Goal: Task Accomplishment & Management: Use online tool/utility

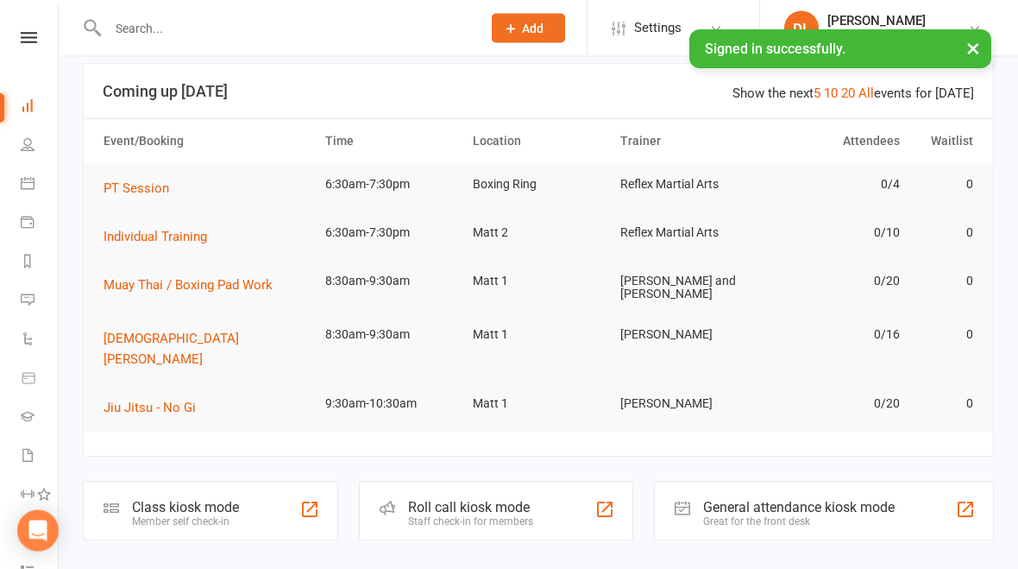
scroll to position [104, 0]
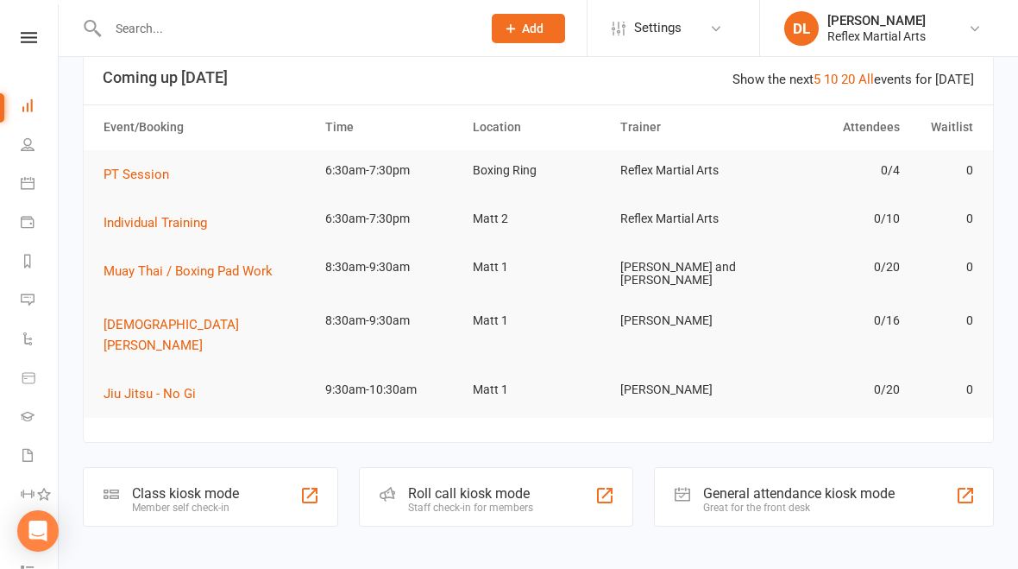
click at [161, 485] on div "Class kiosk mode" at bounding box center [185, 493] width 107 height 16
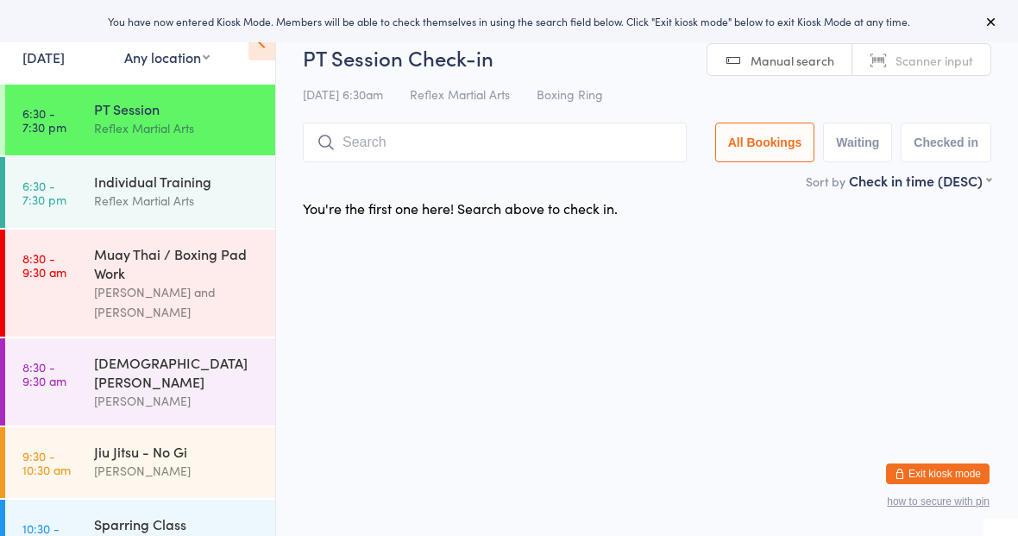
click at [139, 275] on div "Muay Thai / Boxing Pad Work" at bounding box center [177, 263] width 167 height 38
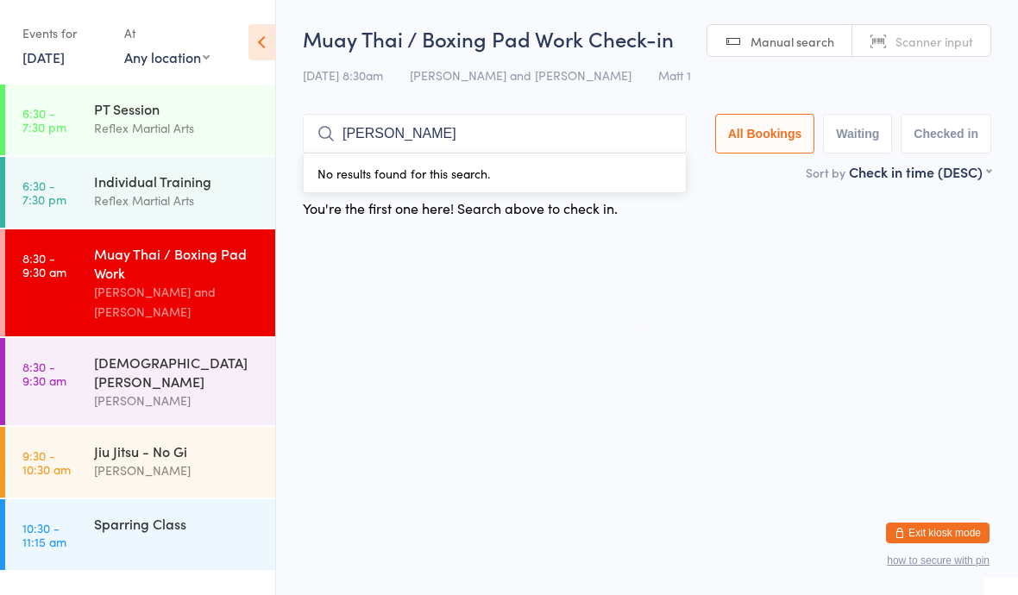
type input "[PERSON_NAME]"
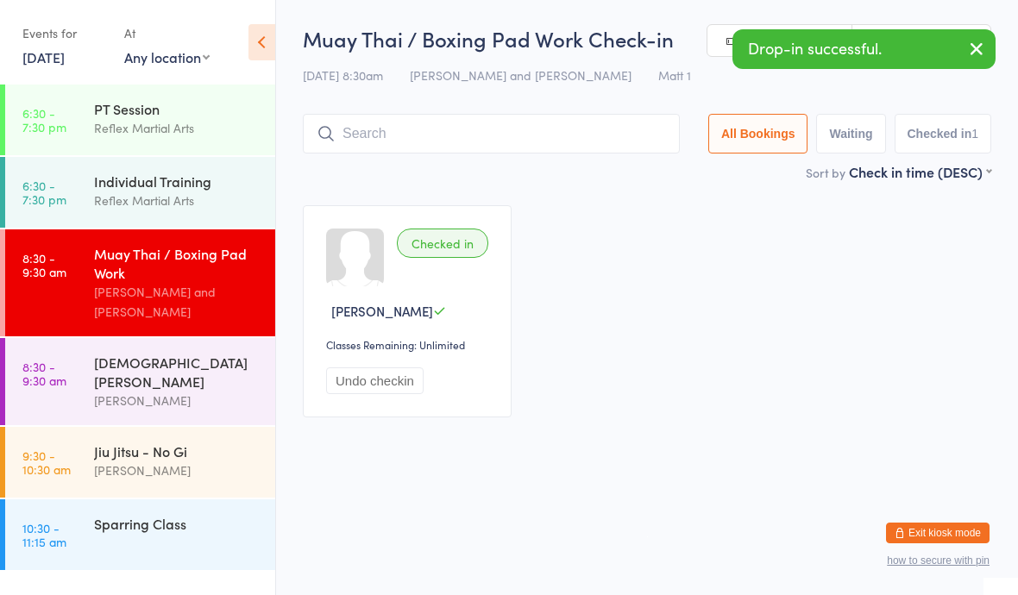
click at [412, 392] on button "Undo checkin" at bounding box center [374, 381] width 97 height 27
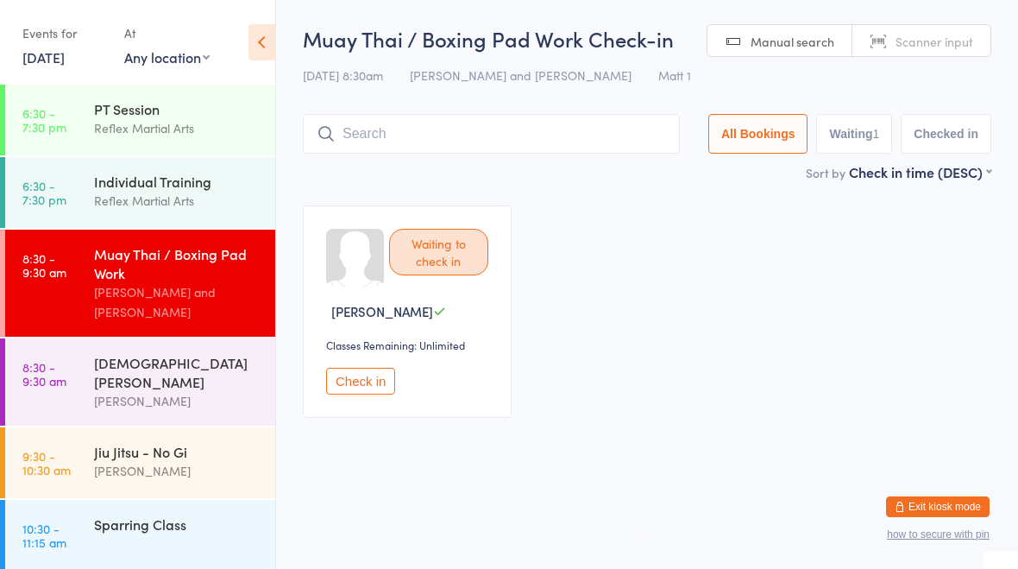
click at [492, 153] on input "search" at bounding box center [491, 134] width 377 height 40
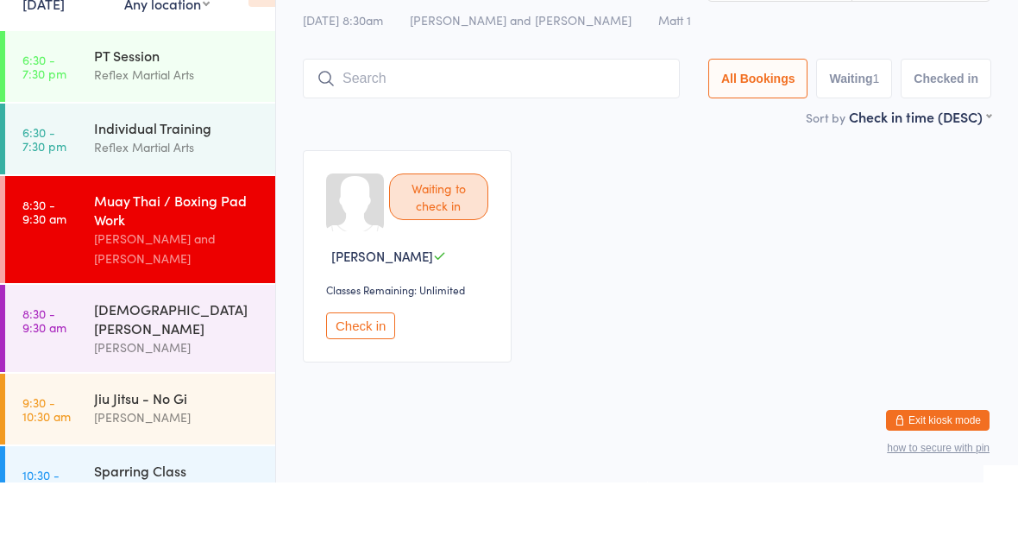
scroll to position [22, 0]
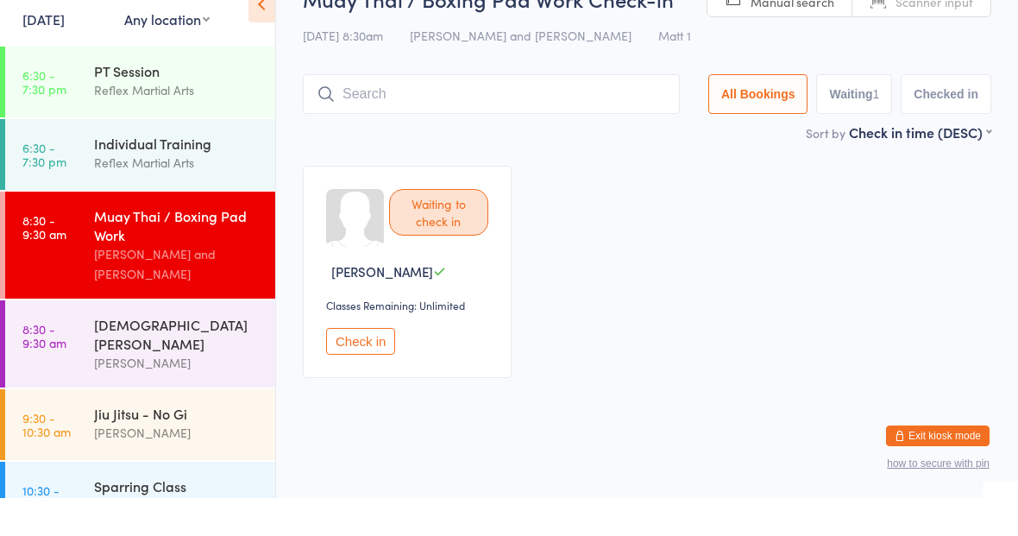
click at [380, 366] on button "Check in" at bounding box center [360, 379] width 69 height 27
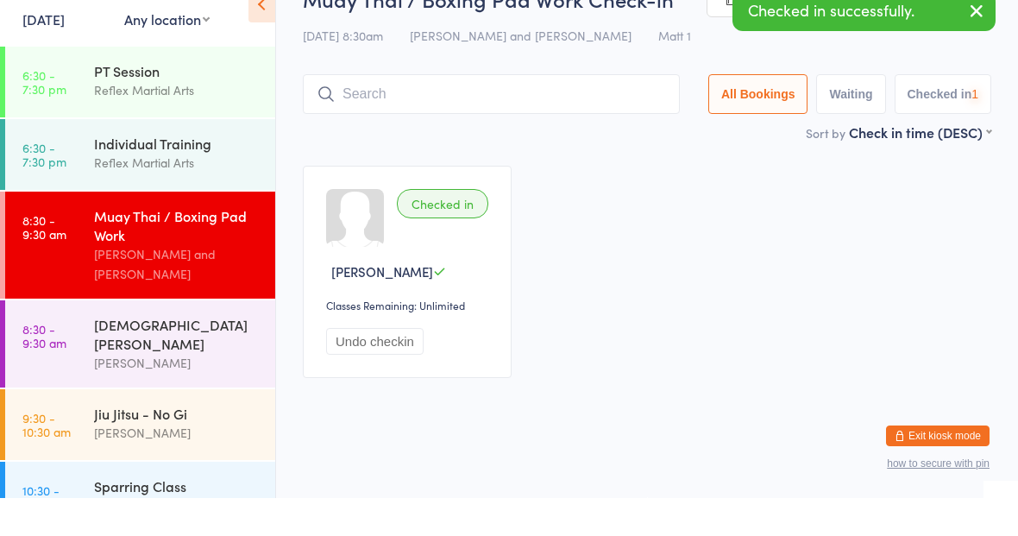
scroll to position [0, 0]
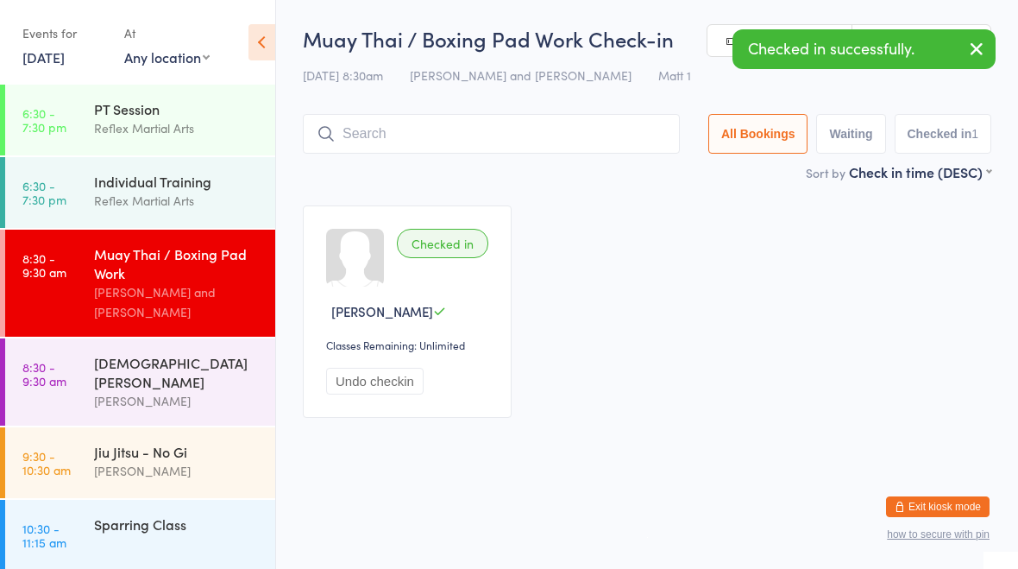
click at [532, 132] on input "search" at bounding box center [491, 134] width 377 height 40
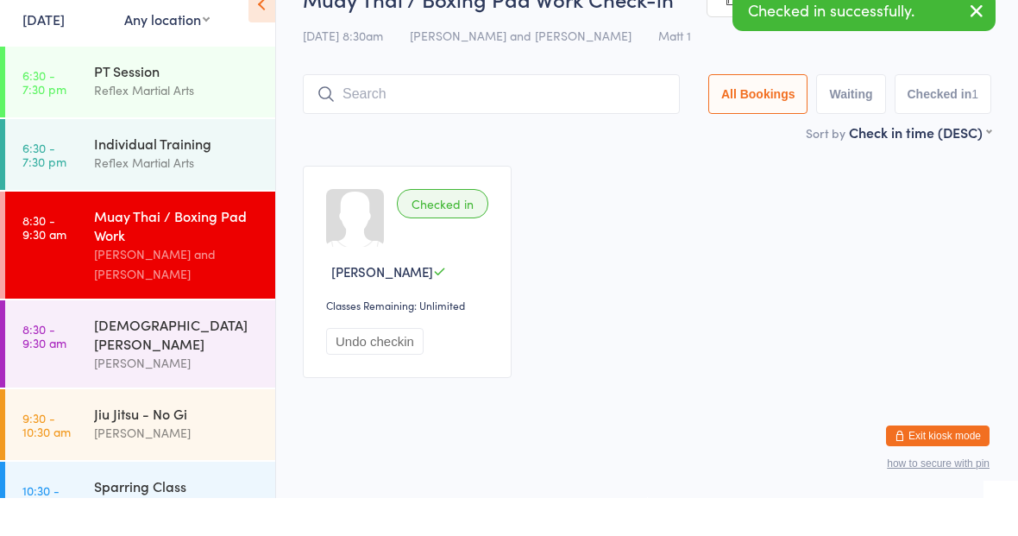
scroll to position [22, 0]
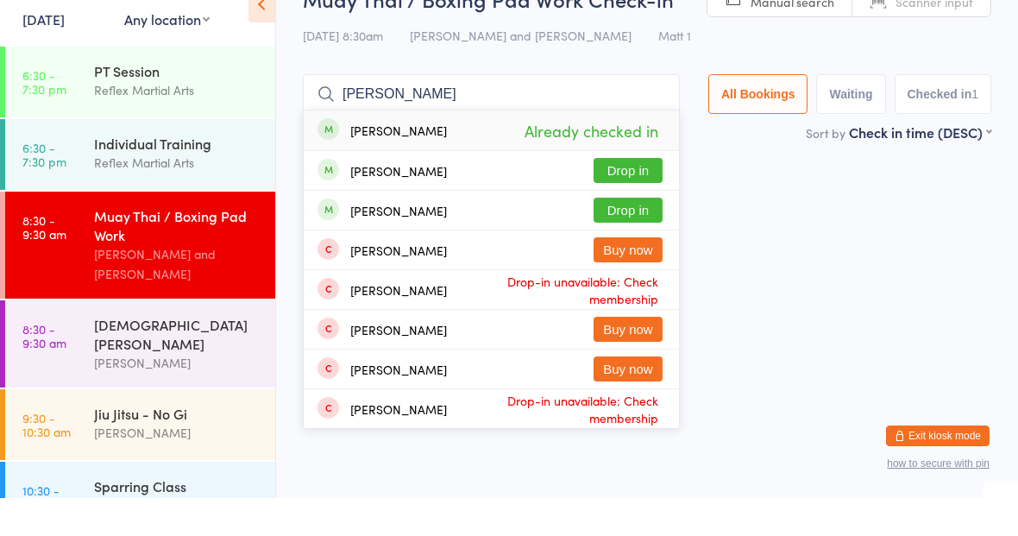
type input "William"
click at [630, 196] on button "Drop in" at bounding box center [628, 208] width 69 height 25
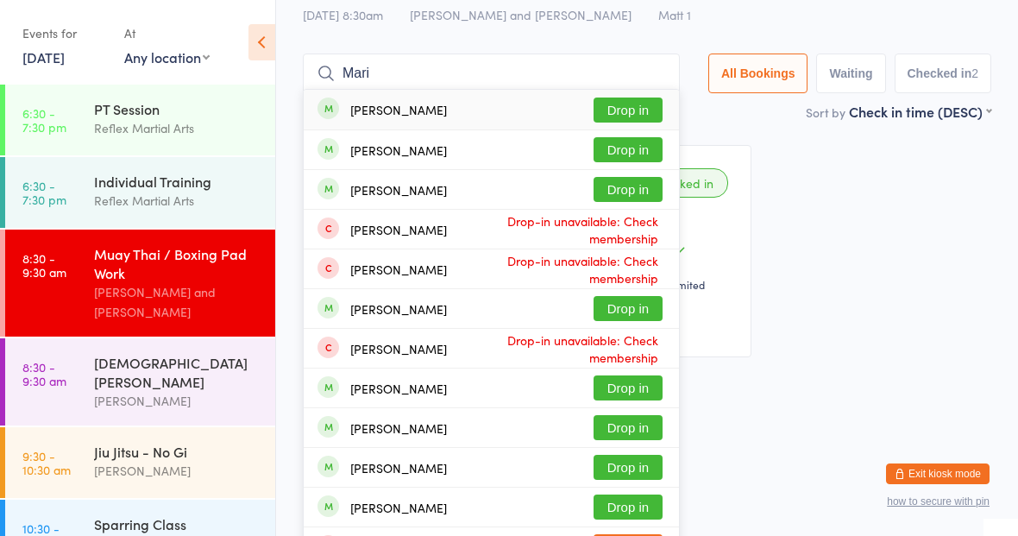
type input "Mari"
click at [610, 110] on button "Drop in" at bounding box center [628, 109] width 69 height 25
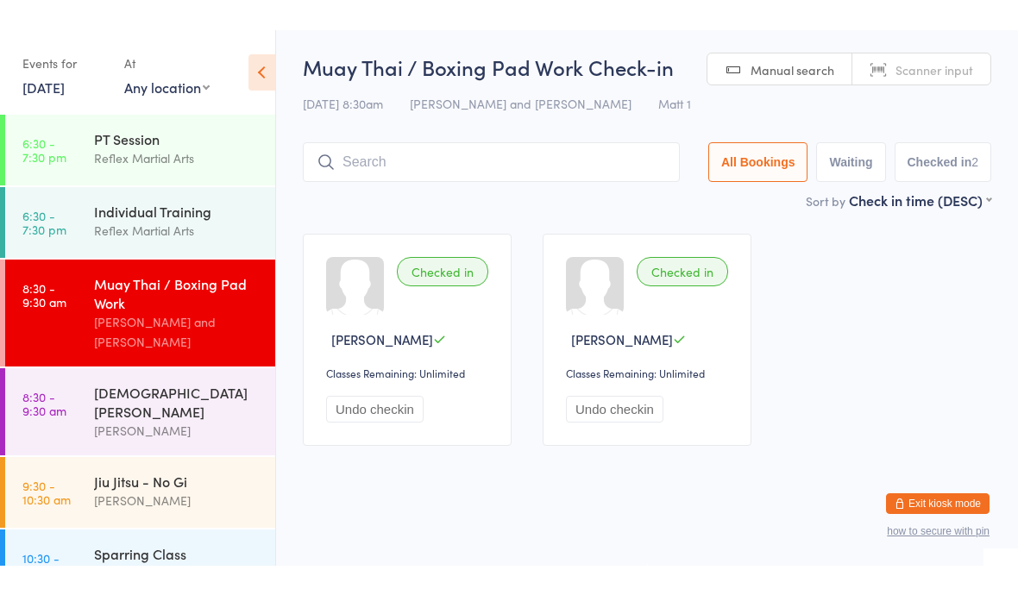
scroll to position [0, 0]
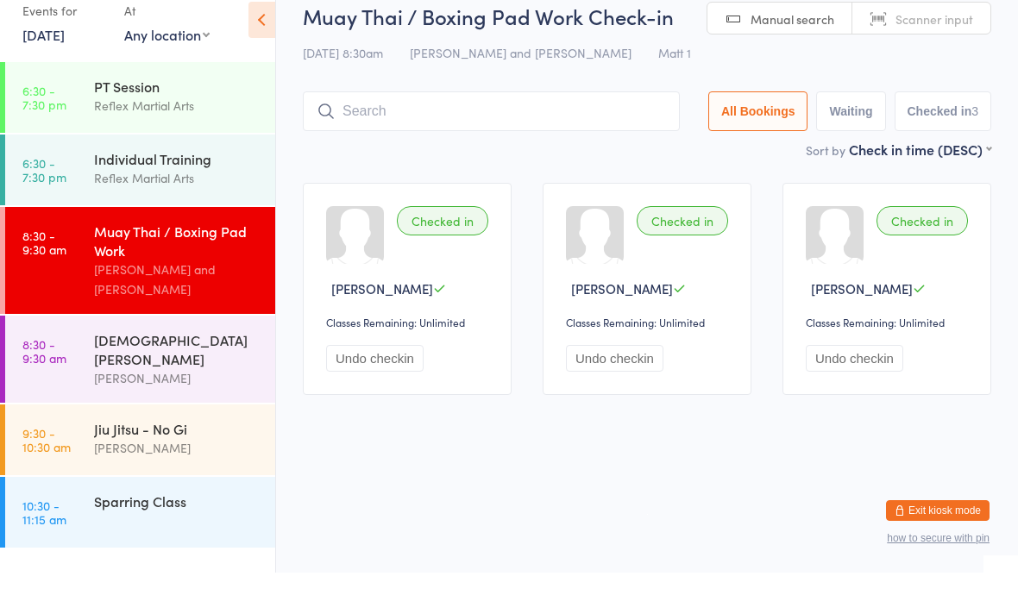
click at [156, 391] on div "[PERSON_NAME]" at bounding box center [177, 401] width 167 height 20
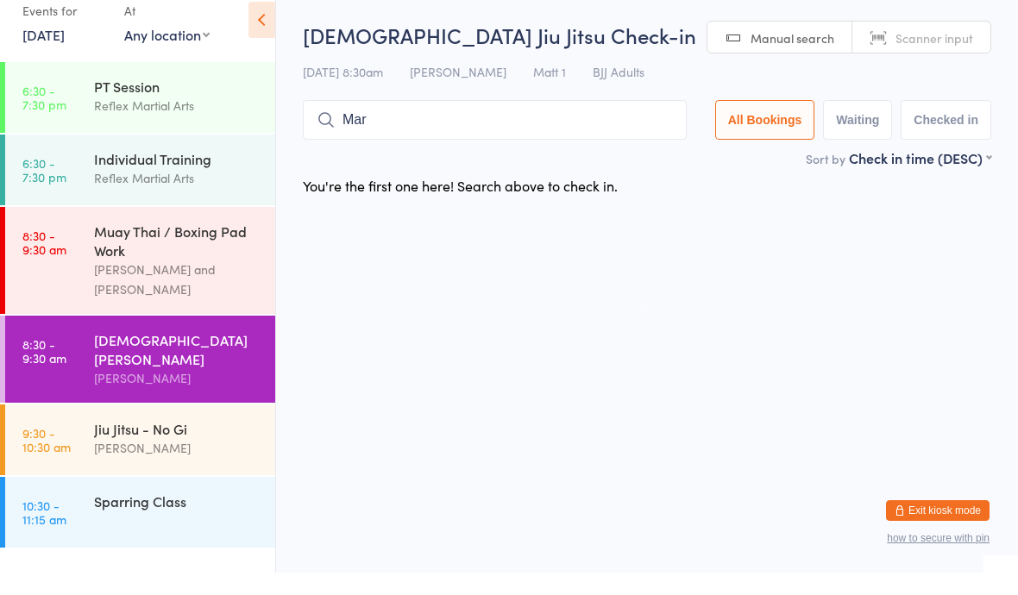
scroll to position [6, 0]
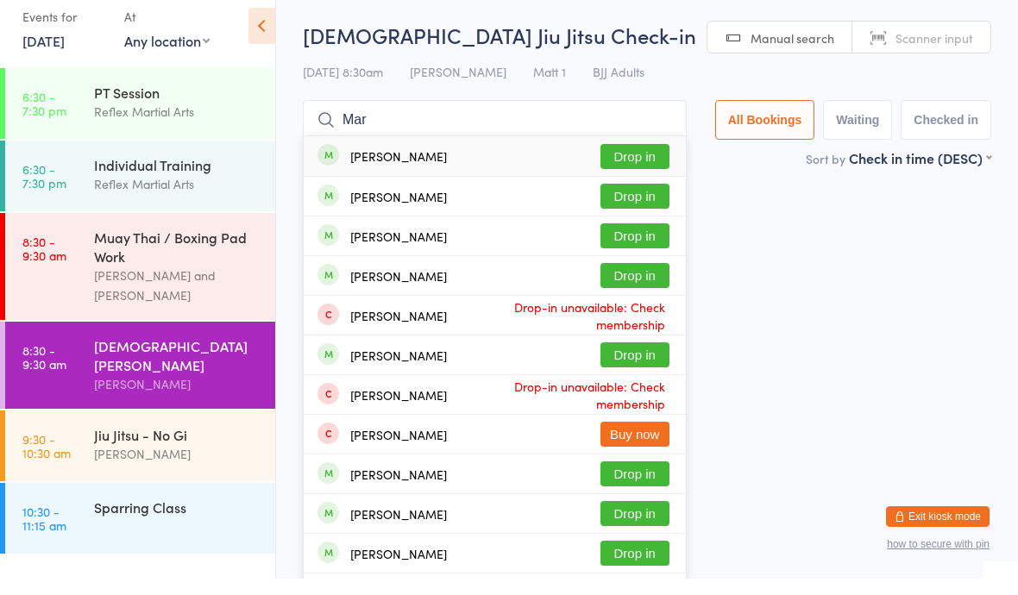
type input "Mar"
click at [637, 160] on button "Drop in" at bounding box center [635, 172] width 69 height 25
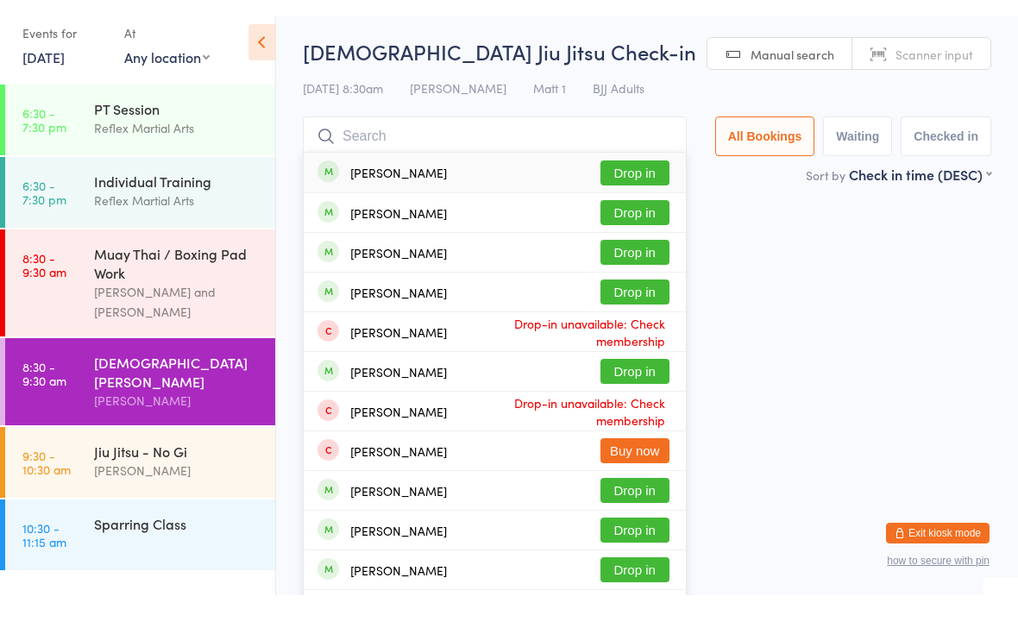
scroll to position [0, 0]
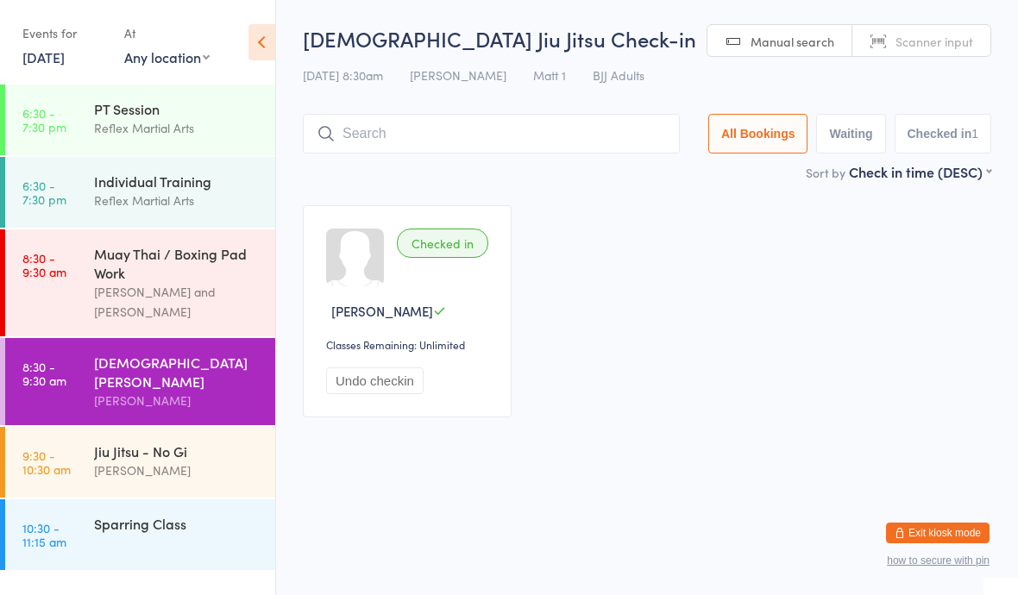
click at [181, 442] on div "Jiu Jitsu - No Gi" at bounding box center [177, 451] width 167 height 19
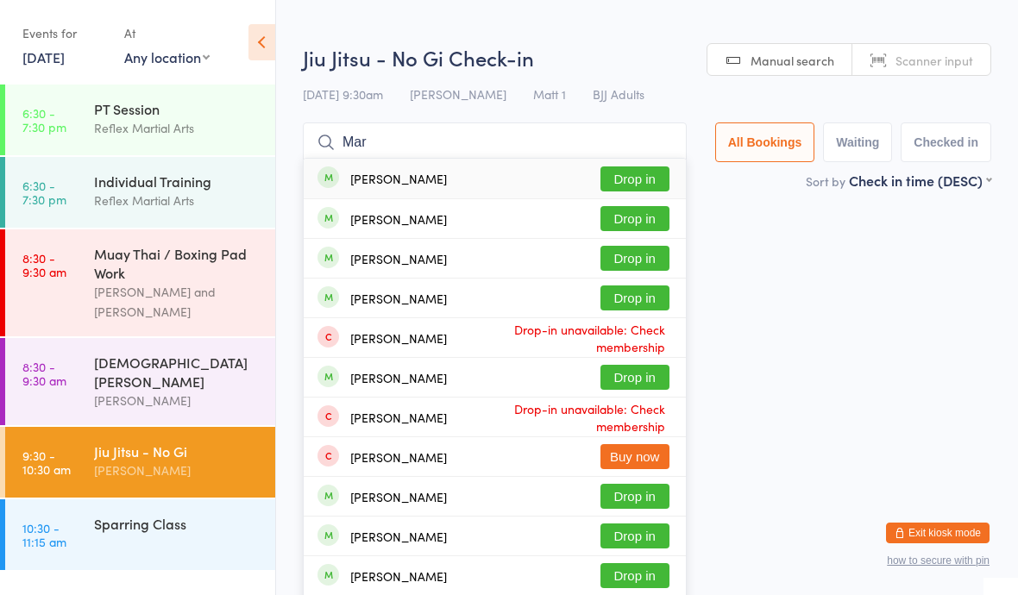
type input "Mar"
click at [645, 170] on button "Drop in" at bounding box center [635, 179] width 69 height 25
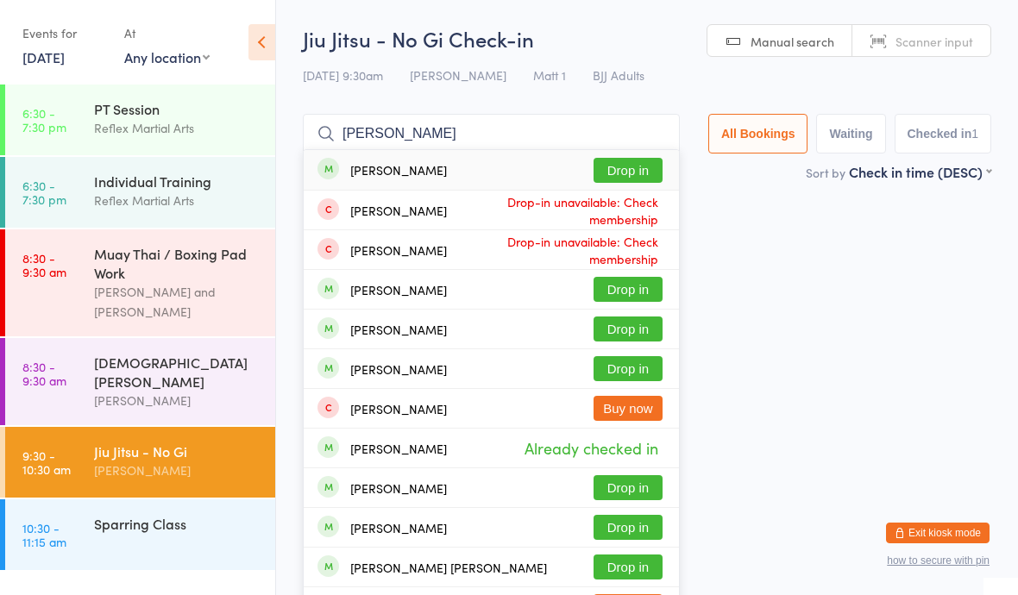
type input "Martin"
click at [615, 165] on button "Drop in" at bounding box center [628, 170] width 69 height 25
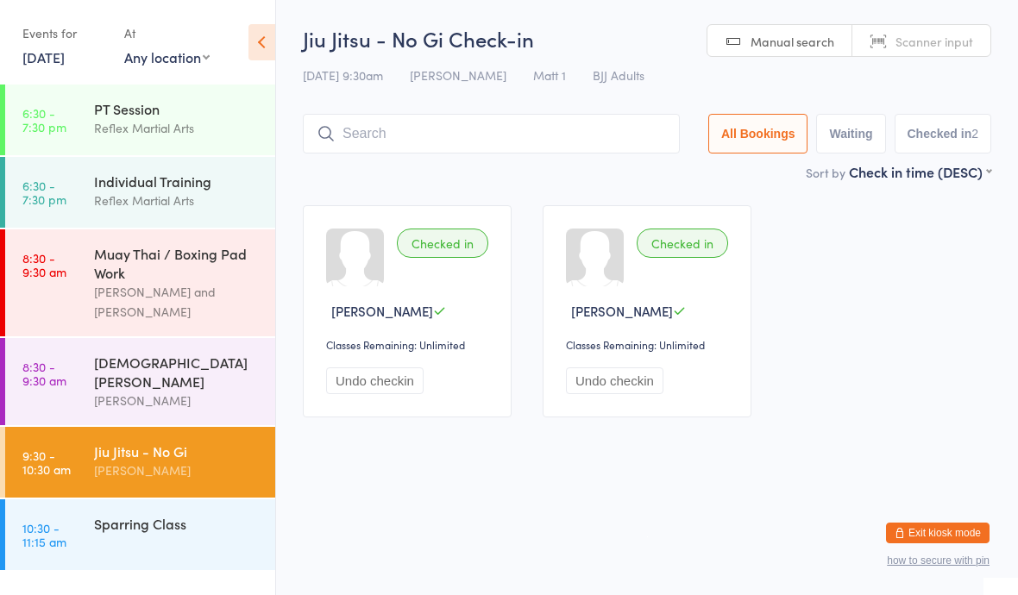
click at [116, 286] on div "[PERSON_NAME] and [PERSON_NAME]" at bounding box center [177, 302] width 167 height 40
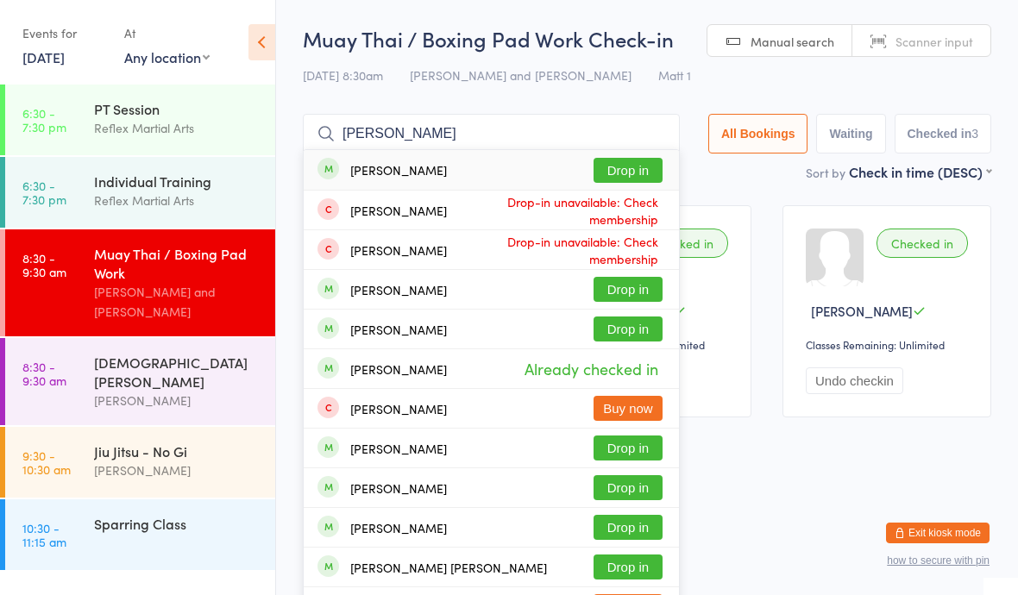
type input "Martin"
click at [612, 163] on button "Drop in" at bounding box center [628, 170] width 69 height 25
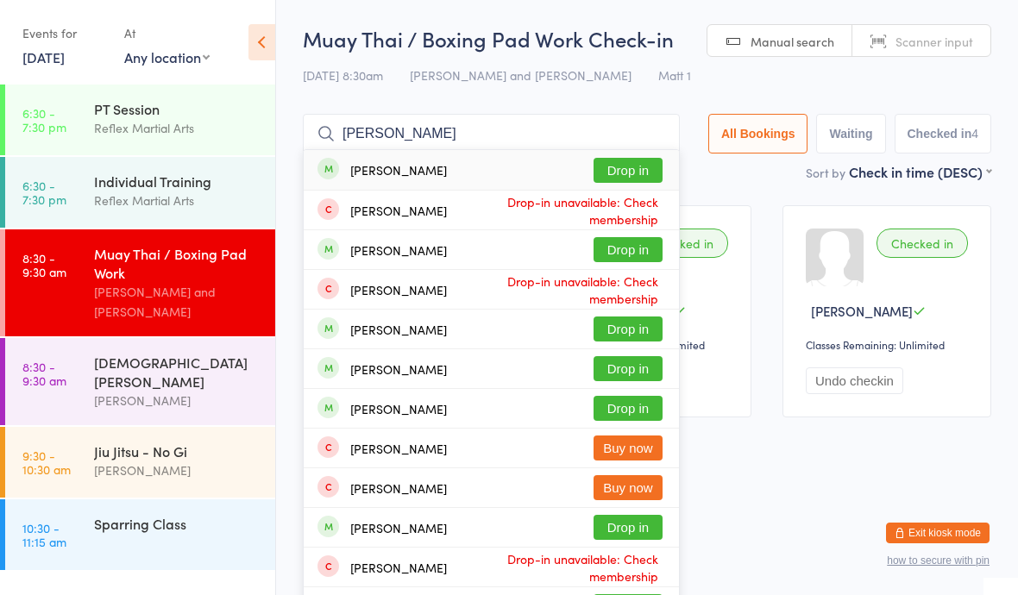
type input "Jacob"
click at [613, 262] on button "Drop in" at bounding box center [628, 249] width 69 height 25
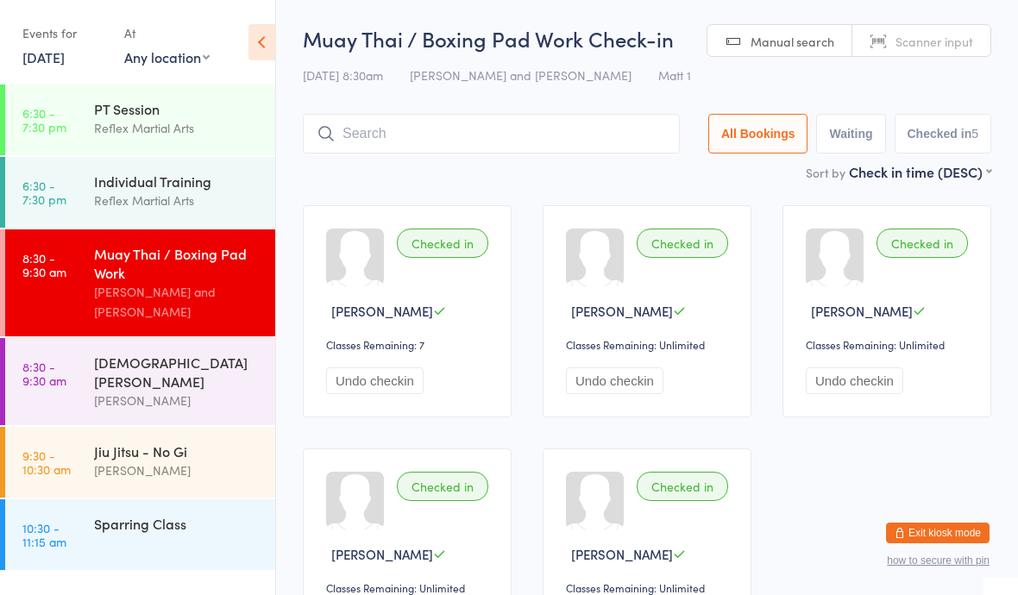
click at [152, 391] on div "[PERSON_NAME]" at bounding box center [177, 401] width 167 height 20
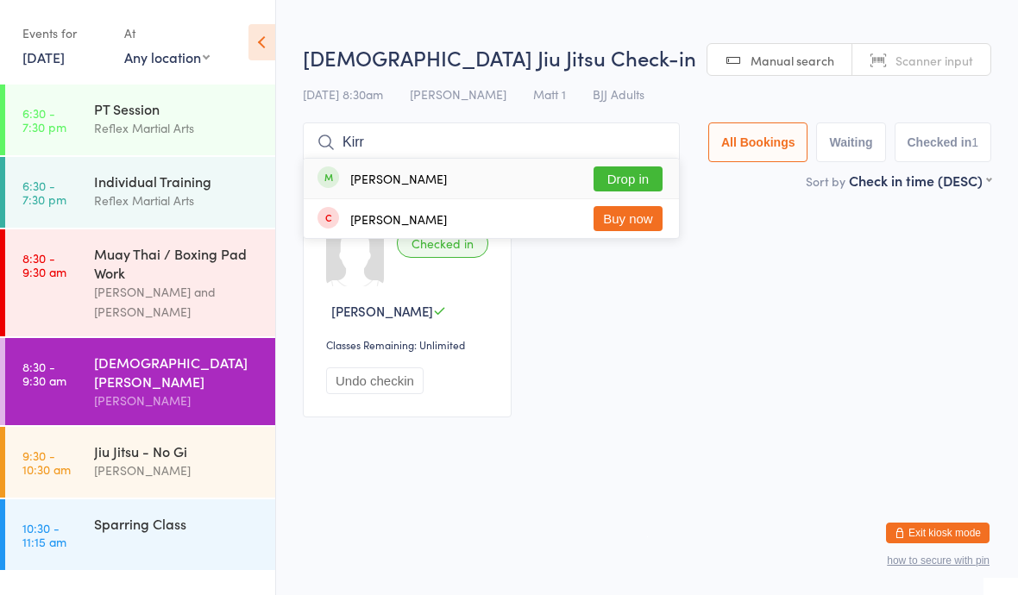
type input "Kirr"
click at [618, 176] on button "Drop in" at bounding box center [628, 179] width 69 height 25
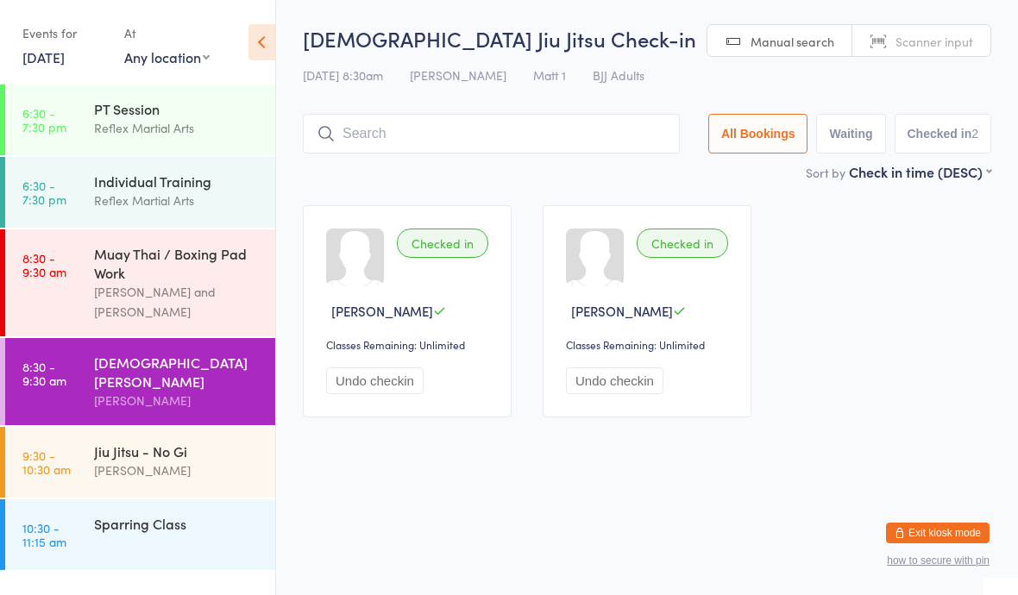
click at [72, 286] on link "8:30 - 9:30 am Muay Thai / Boxing Pad Work Jake Lavalle and Dominic Lavalle" at bounding box center [140, 283] width 270 height 107
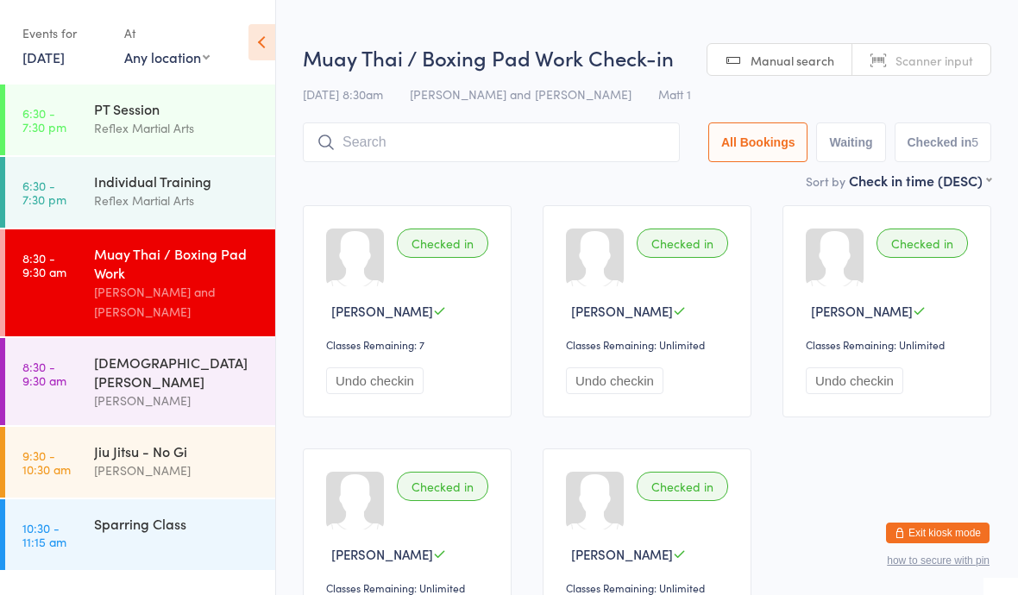
click at [81, 362] on link "8:30 - 9:30 am Ladies Jiu Jitsu Dominic Lavalle" at bounding box center [140, 381] width 270 height 87
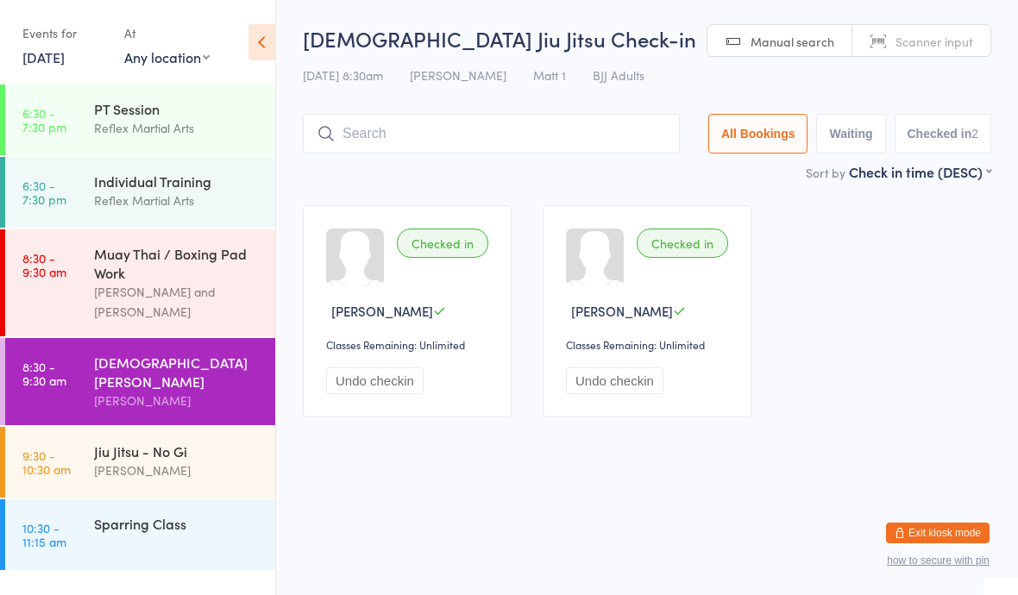
click at [184, 261] on div "Muay Thai / Boxing Pad Work" at bounding box center [177, 263] width 167 height 38
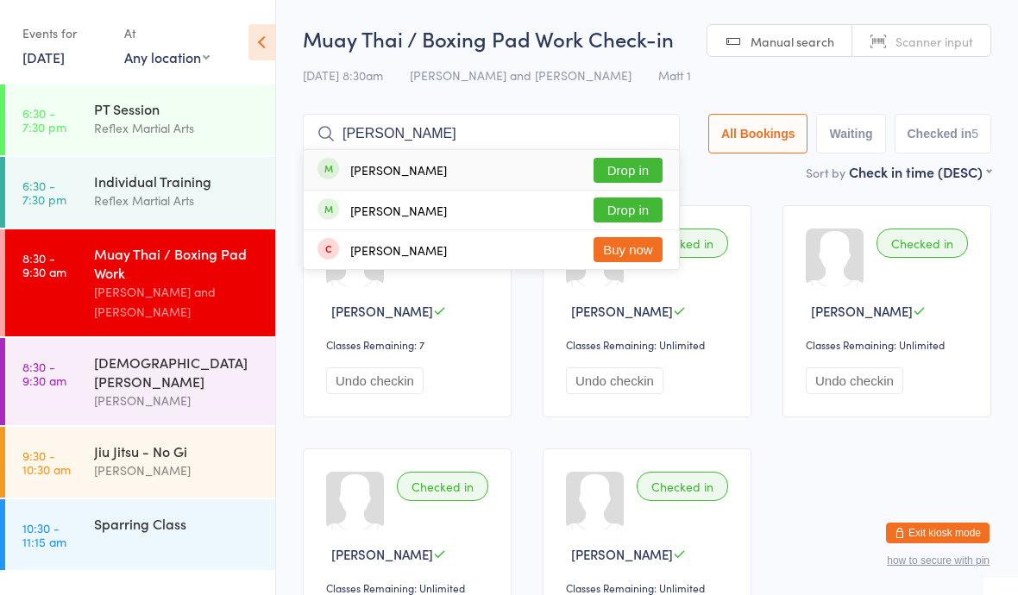
type input "Richard"
click at [616, 169] on button "Drop in" at bounding box center [628, 170] width 69 height 25
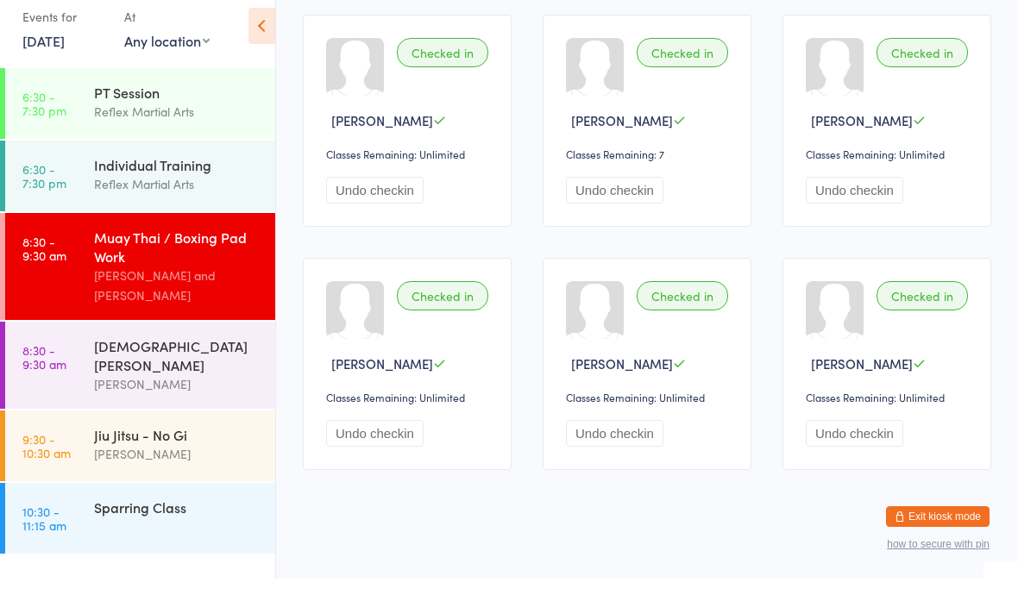
scroll to position [211, 0]
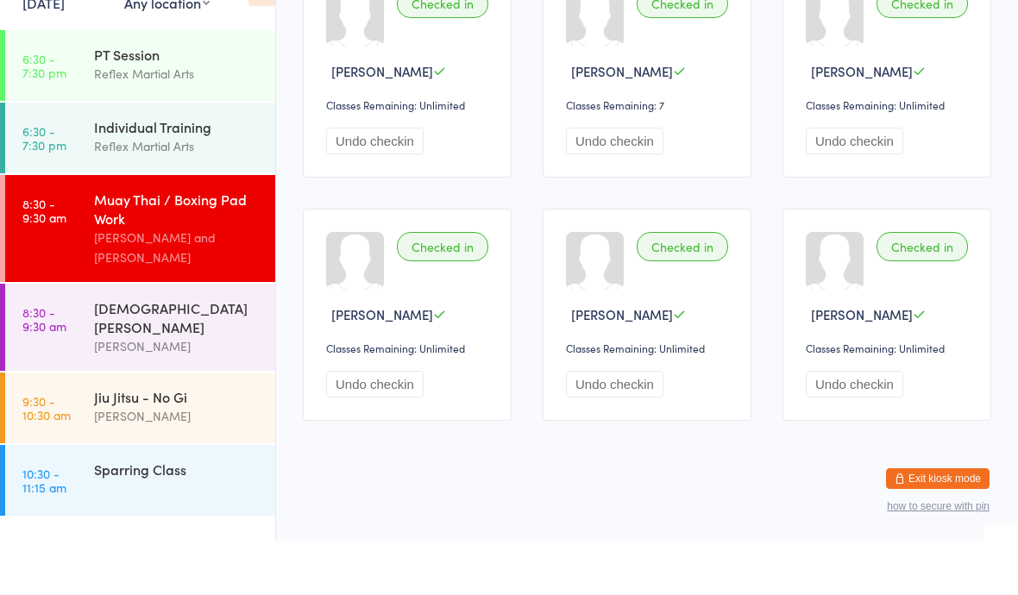
click at [80, 338] on link "8:30 - 9:30 am Ladies Jiu Jitsu Dominic Lavalle" at bounding box center [140, 381] width 270 height 87
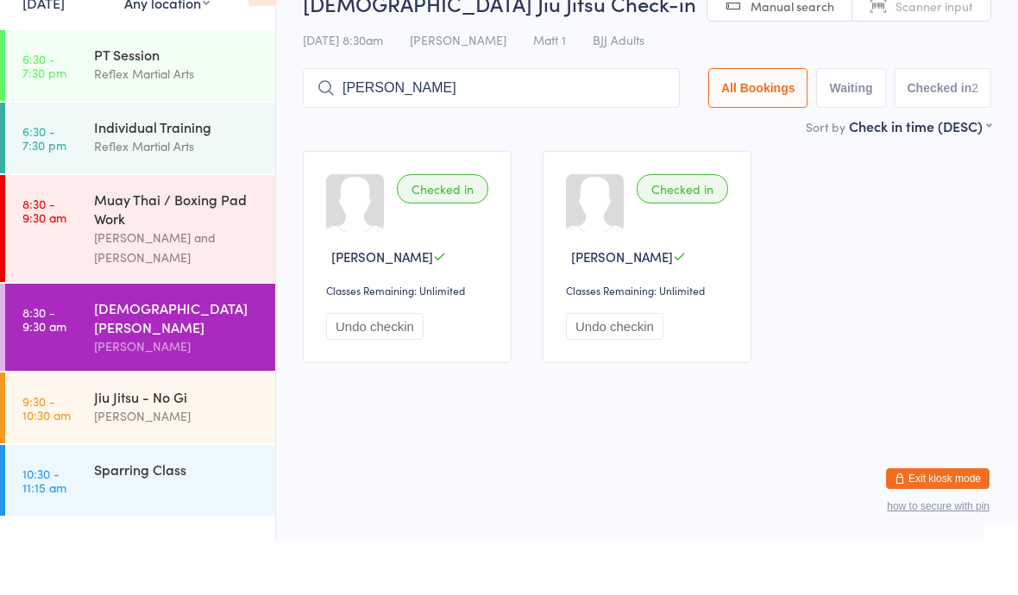
scroll to position [38, 0]
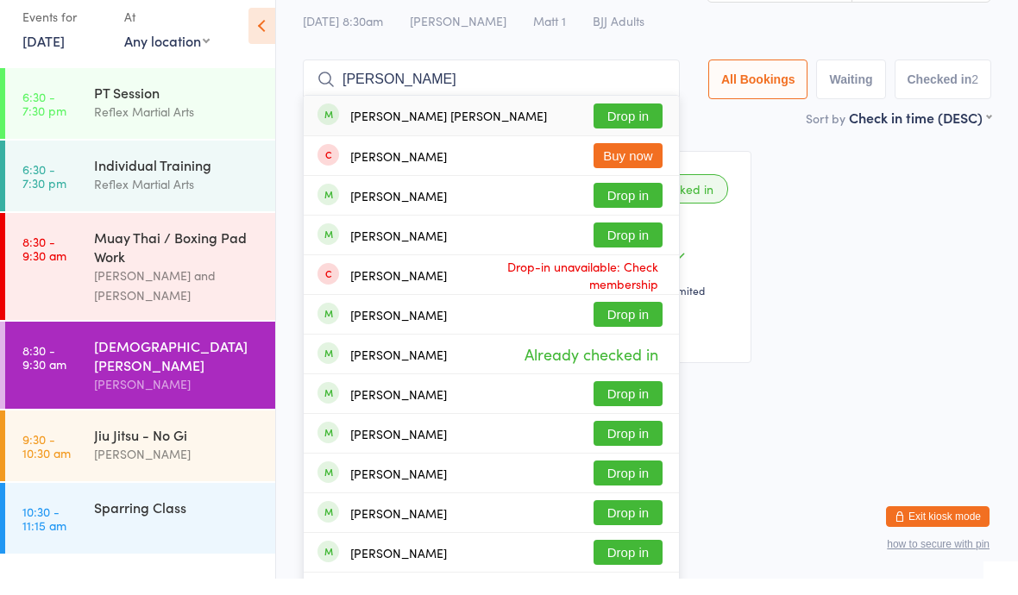
type input "Marley"
click at [625, 120] on button "Drop in" at bounding box center [628, 132] width 69 height 25
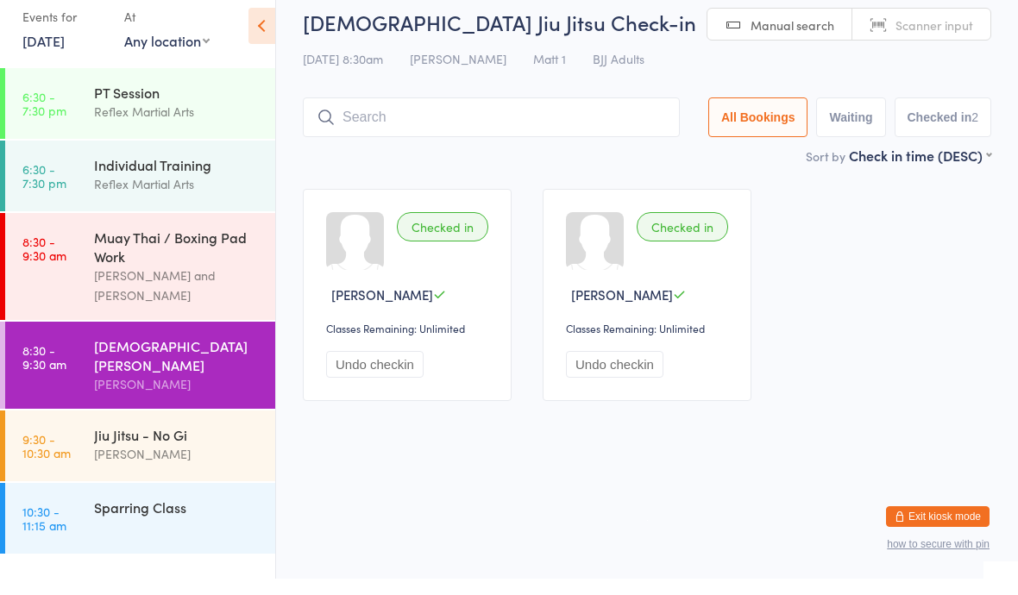
scroll to position [0, 0]
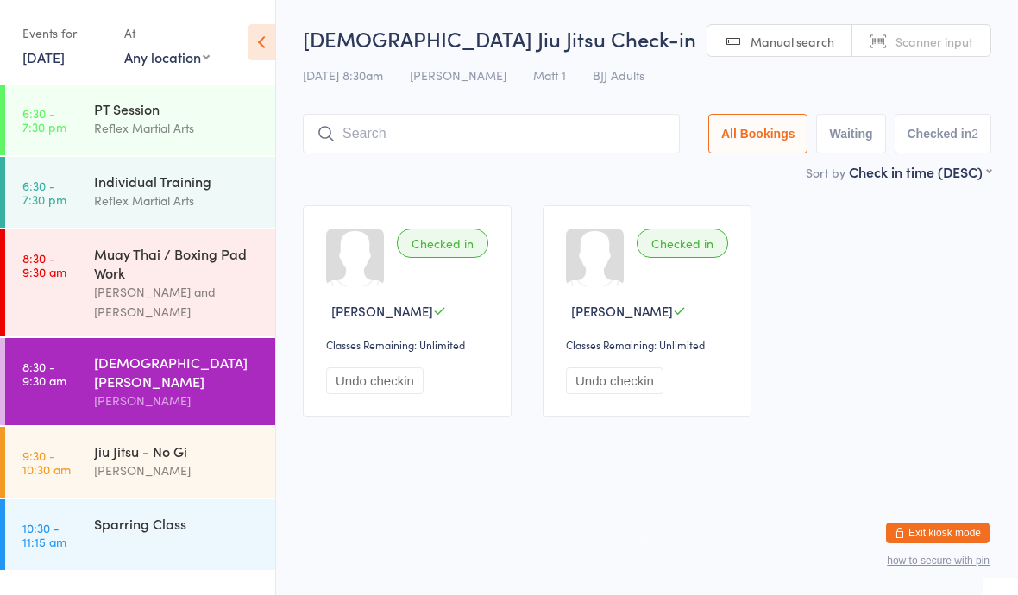
click at [632, 116] on input "search" at bounding box center [491, 134] width 377 height 40
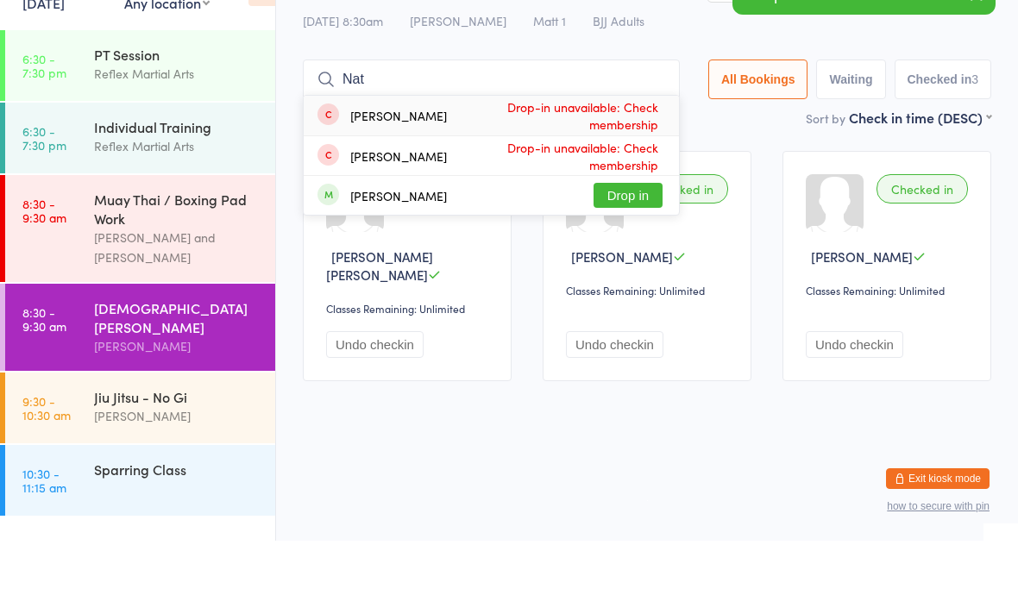
type input "Nat"
click at [630, 237] on button "Drop in" at bounding box center [628, 249] width 69 height 25
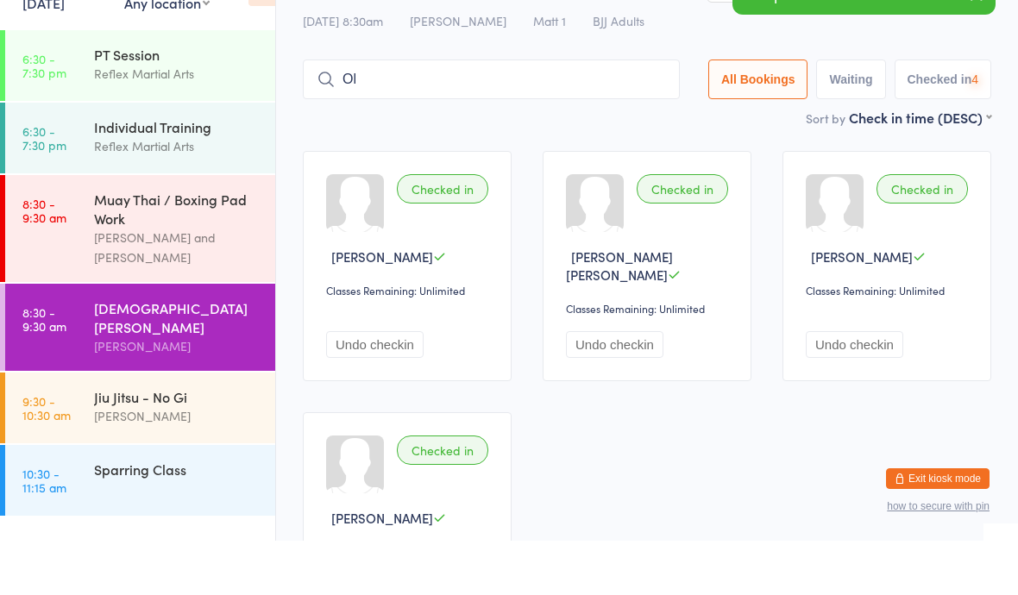
scroll to position [38, 0]
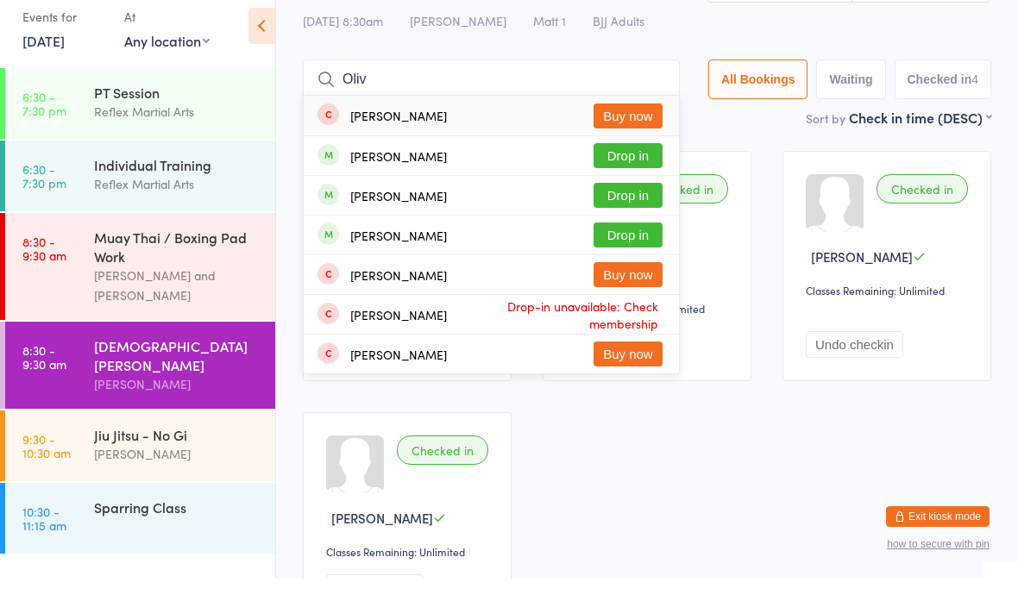
type input "Oliv"
click at [631, 199] on button "Drop in" at bounding box center [628, 211] width 69 height 25
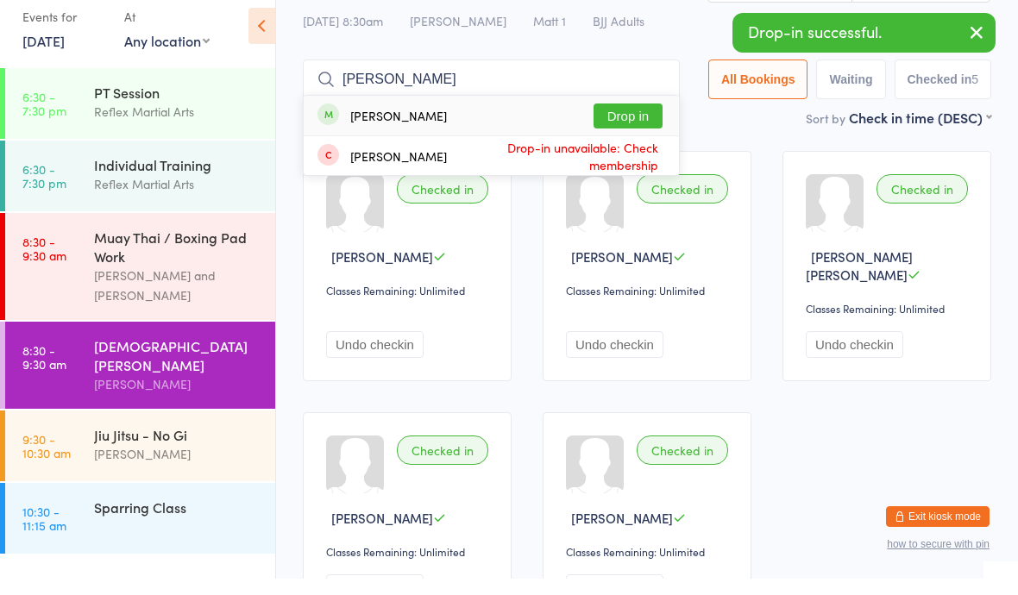
type input "Tanis"
click at [622, 120] on button "Drop in" at bounding box center [628, 132] width 69 height 25
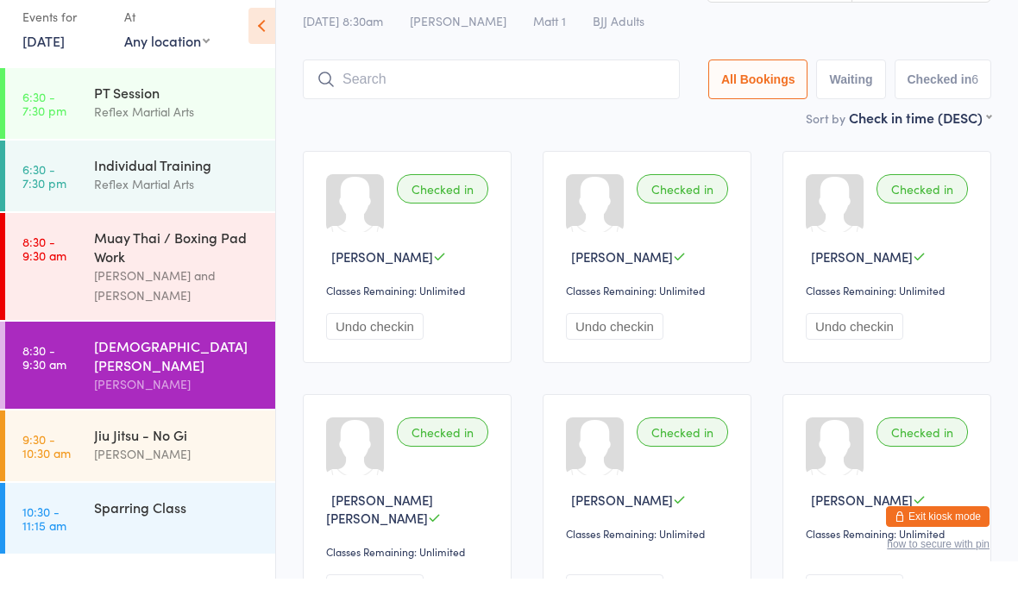
click at [194, 391] on div "[PERSON_NAME]" at bounding box center [177, 401] width 167 height 20
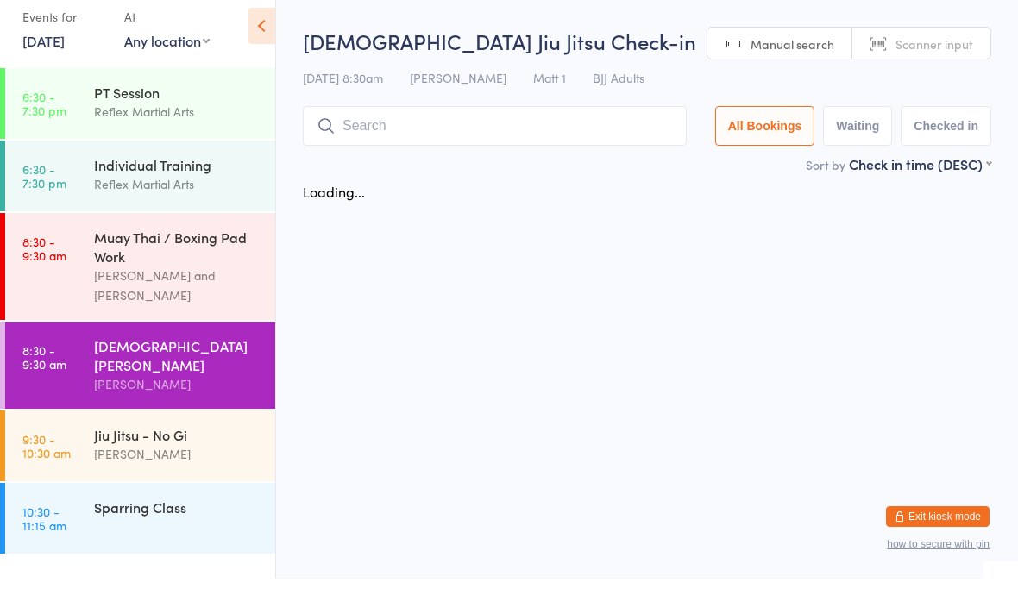
scroll to position [0, 0]
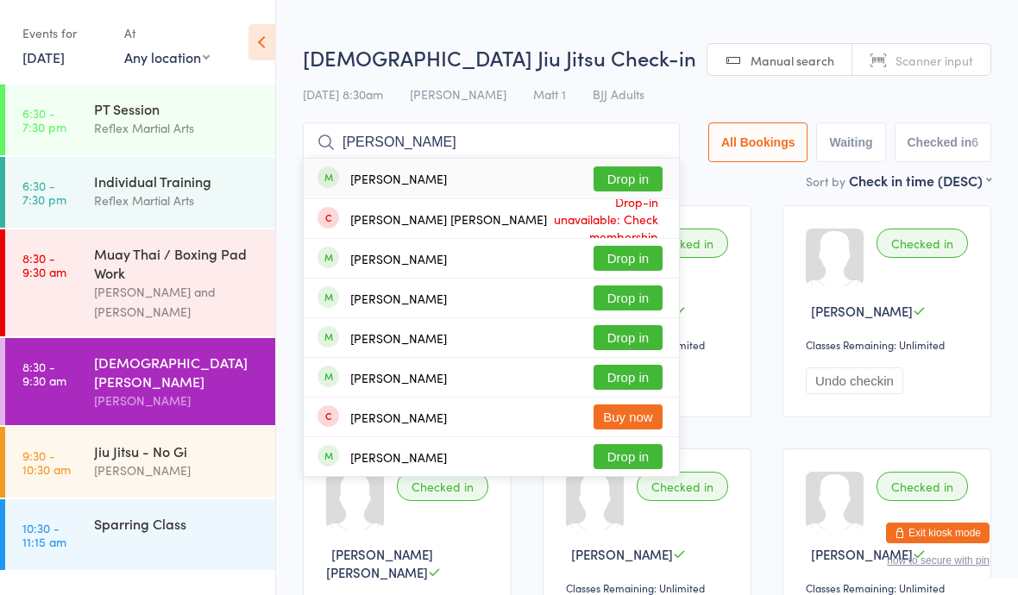
type input "Chantell"
click at [622, 179] on button "Drop in" at bounding box center [628, 179] width 69 height 25
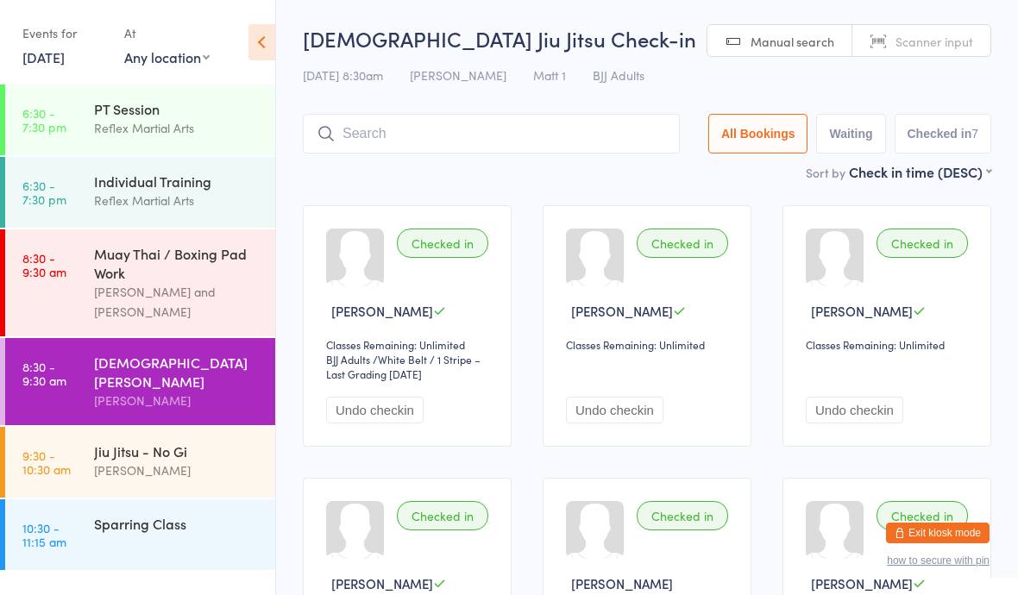
click at [169, 462] on div "[PERSON_NAME]" at bounding box center [177, 471] width 167 height 20
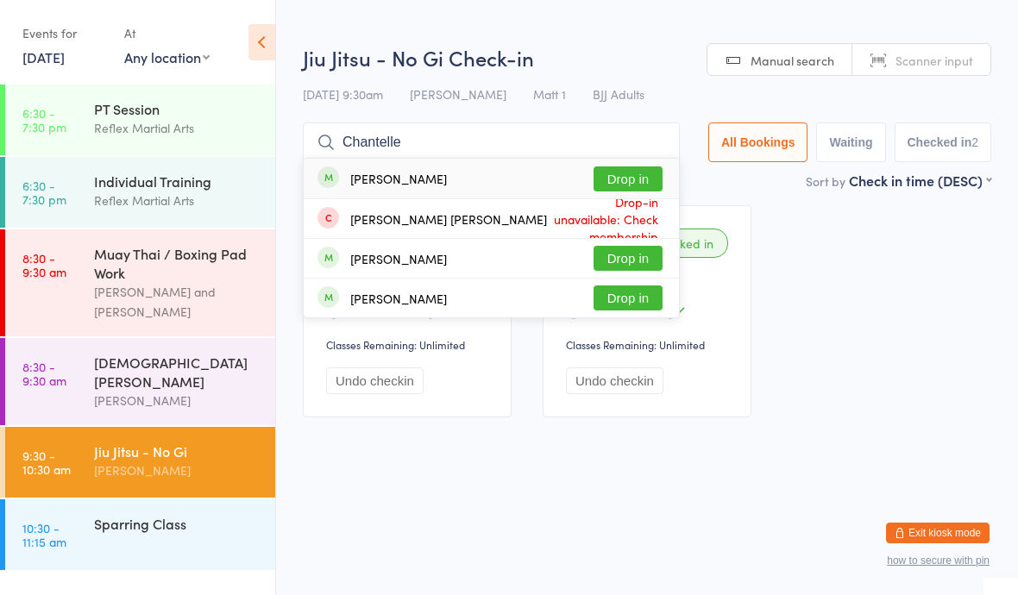
type input "Chantelle"
click at [634, 182] on button "Drop in" at bounding box center [628, 179] width 69 height 25
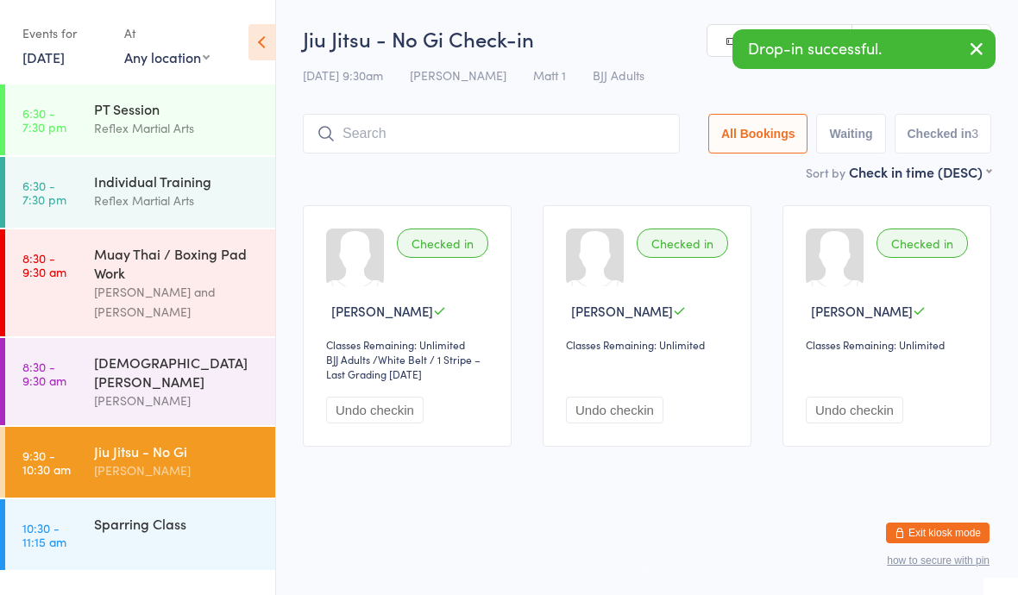
click at [167, 373] on div "[DEMOGRAPHIC_DATA] [PERSON_NAME]" at bounding box center [177, 372] width 167 height 38
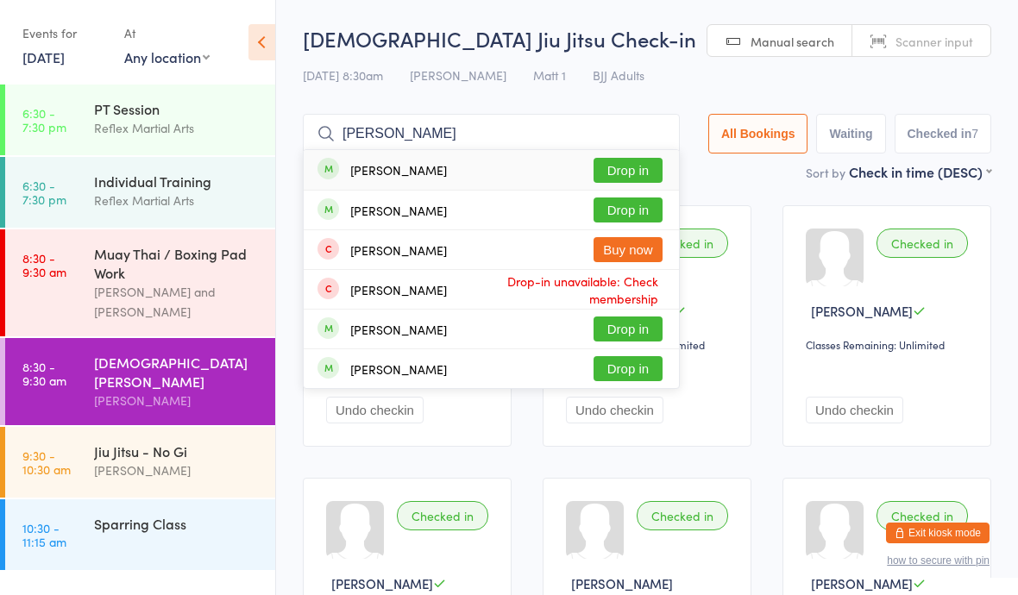
type input "Jade"
click at [609, 173] on button "Drop in" at bounding box center [628, 170] width 69 height 25
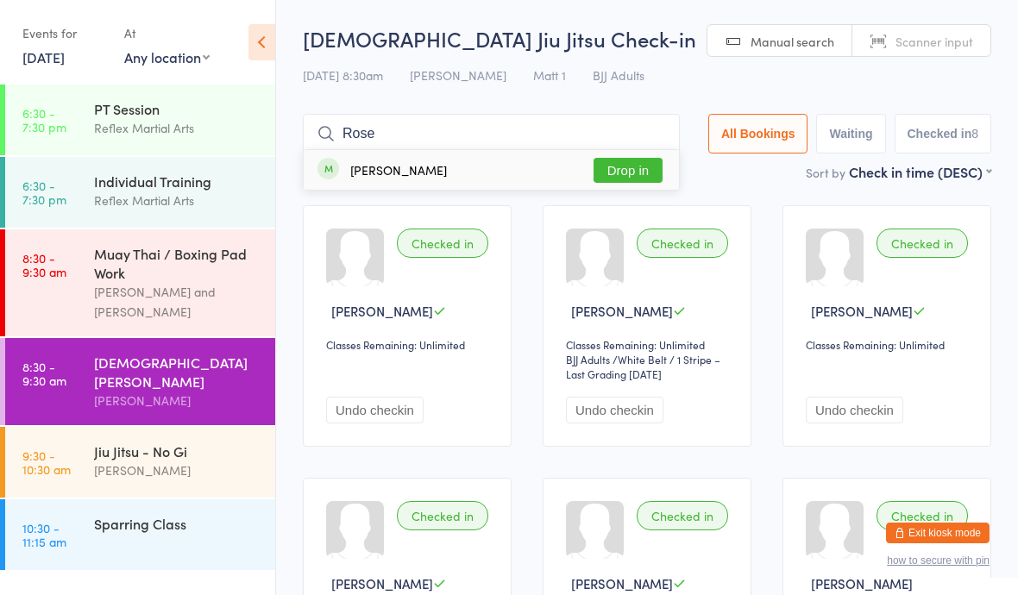
type input "Rose"
click at [620, 160] on button "Drop in" at bounding box center [628, 170] width 69 height 25
